Goal: Check status: Check status

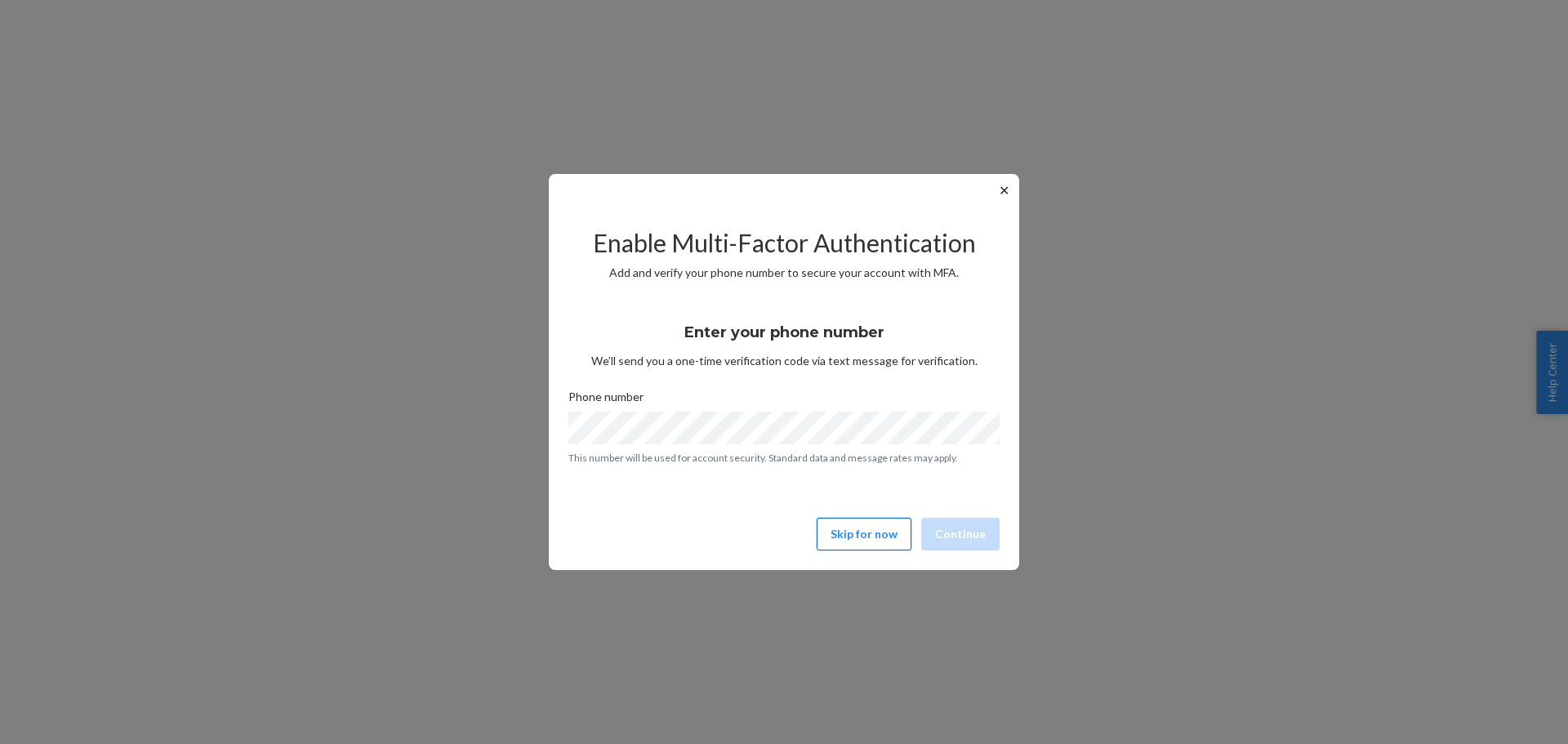
click at [862, 524] on button "Skip for now" at bounding box center [865, 534] width 95 height 33
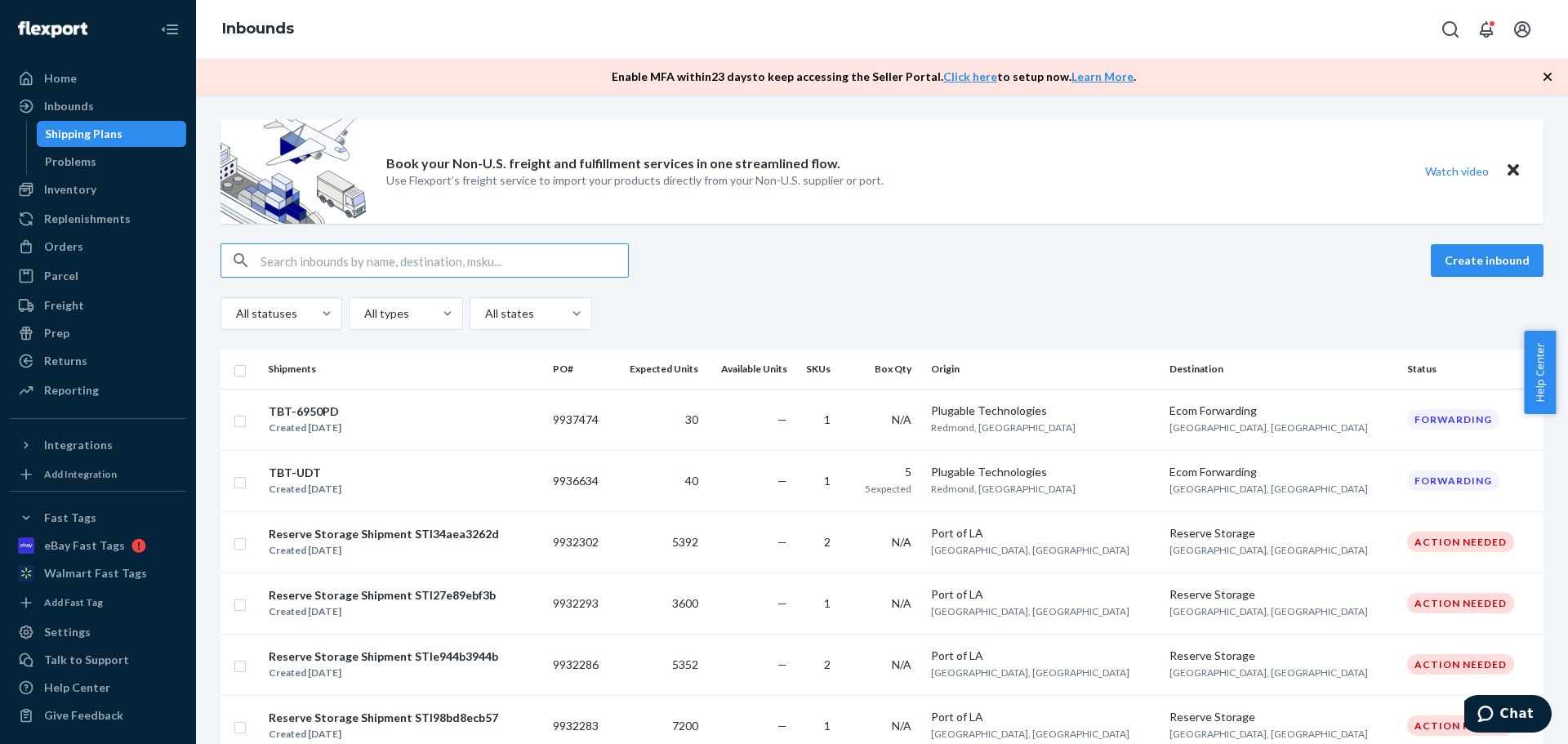
click at [292, 265] on input "text" at bounding box center [444, 260] width 367 height 33
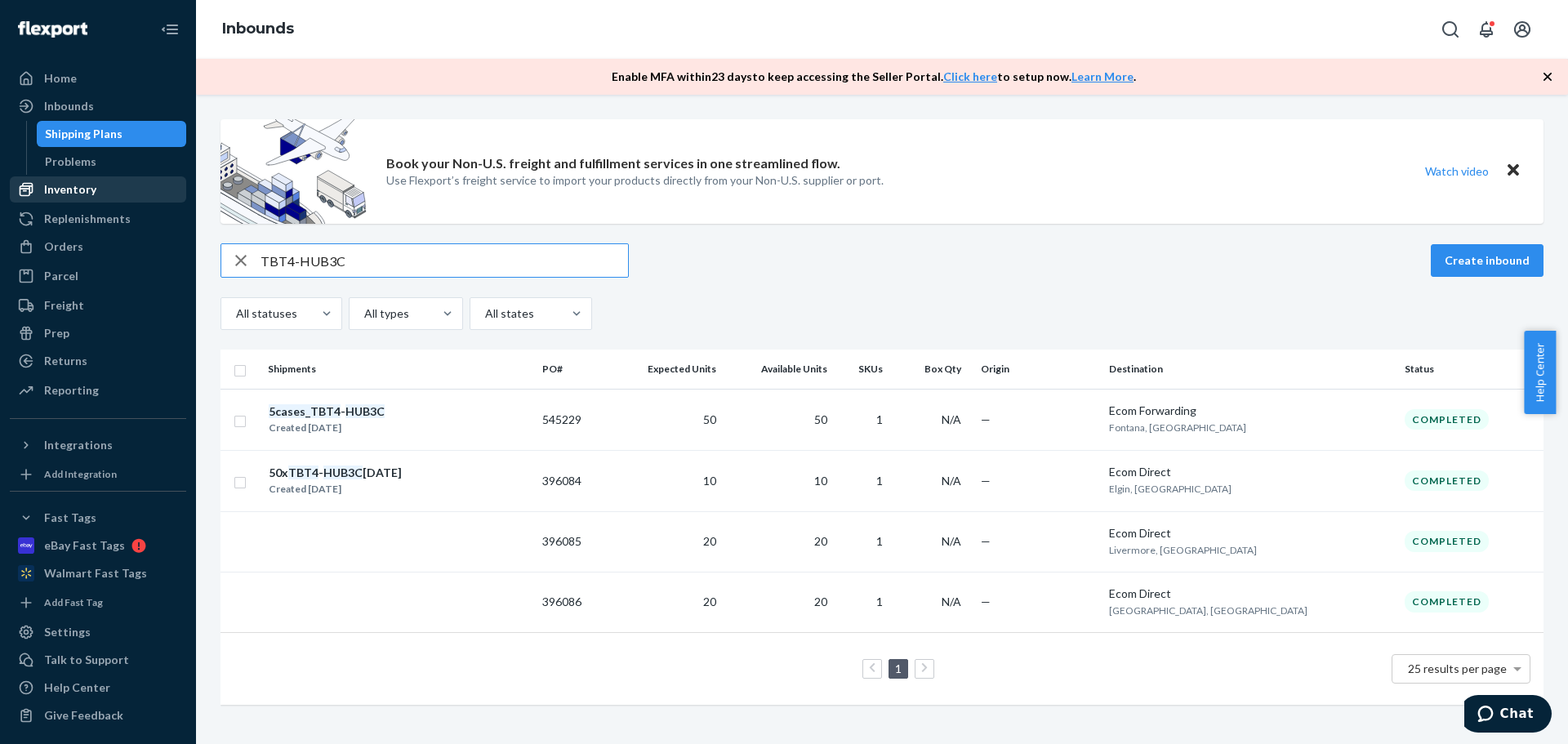
type input "TBT4-HUB3C"
click at [103, 188] on div "Inventory" at bounding box center [98, 189] width 173 height 23
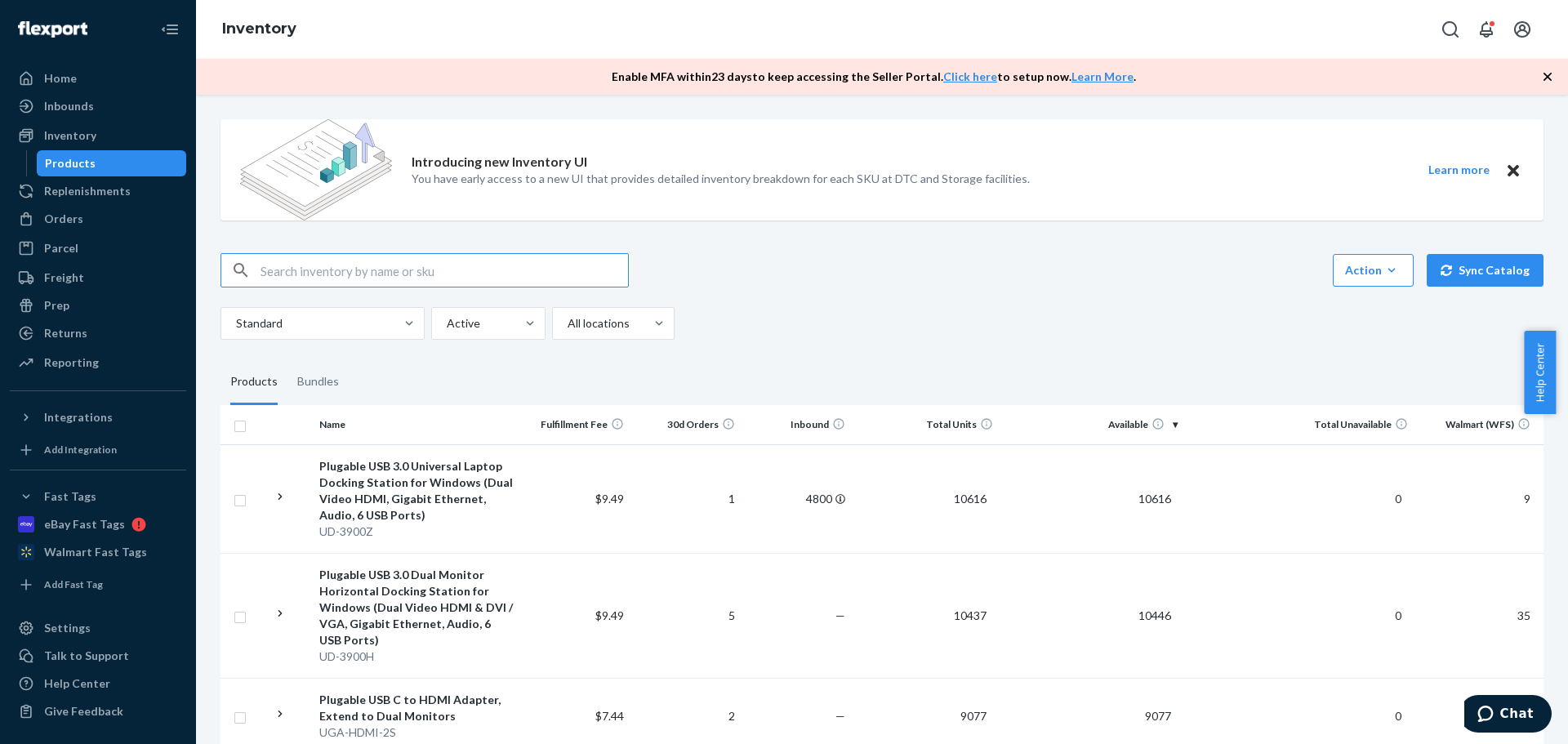
click at [364, 274] on input "text" at bounding box center [444, 270] width 367 height 33
drag, startPoint x: 364, startPoint y: 274, endPoint x: 313, endPoint y: 266, distance: 51.6
click at [313, 266] on input "text" at bounding box center [444, 270] width 367 height 33
type input "TBT4-HUB3C"
